Goal: Information Seeking & Learning: Learn about a topic

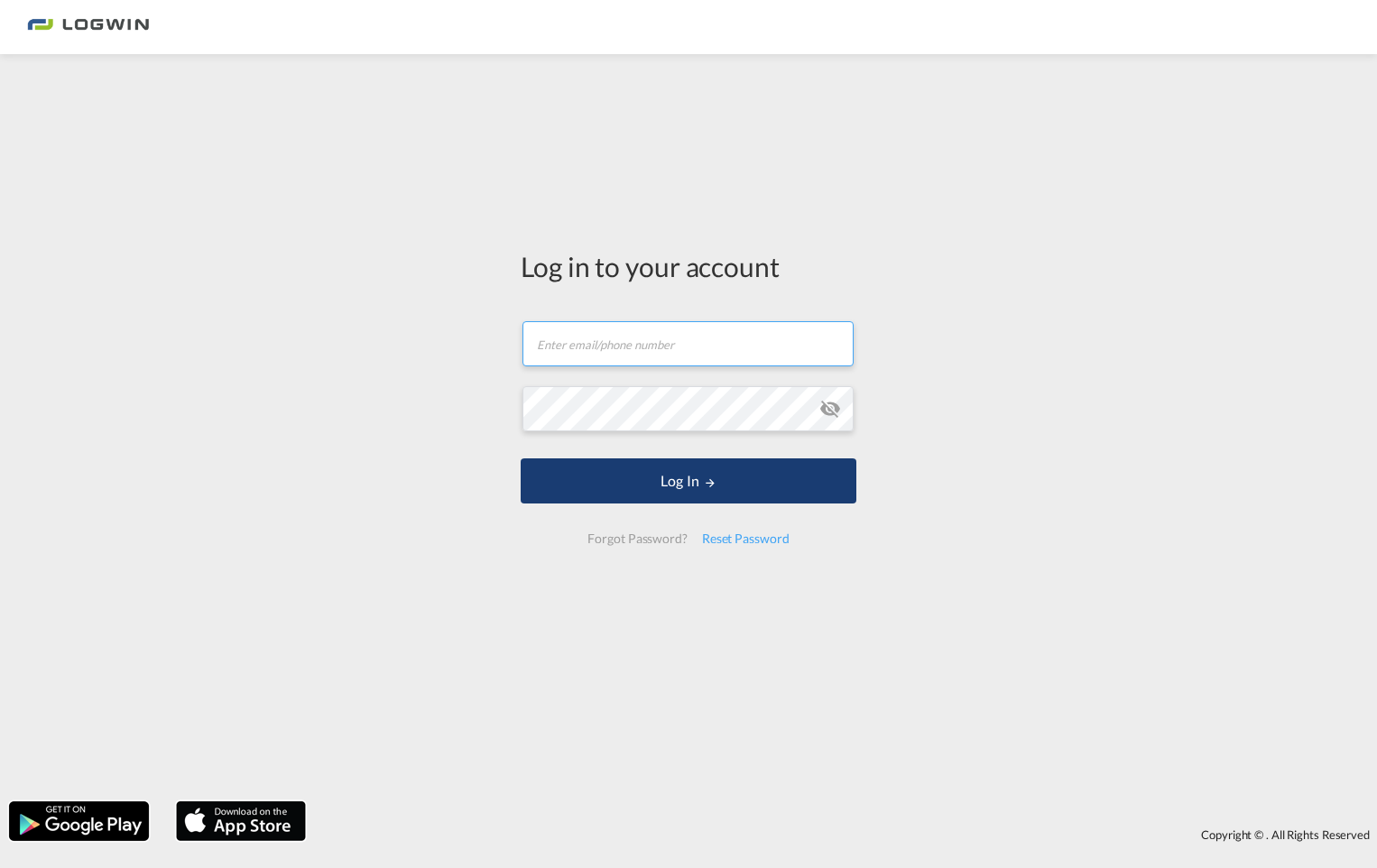
type input "[PERSON_NAME][EMAIL_ADDRESS][PERSON_NAME][DOMAIN_NAME]"
click at [716, 485] on md-icon "LOGIN" at bounding box center [710, 483] width 13 height 13
